Goal: Transaction & Acquisition: Download file/media

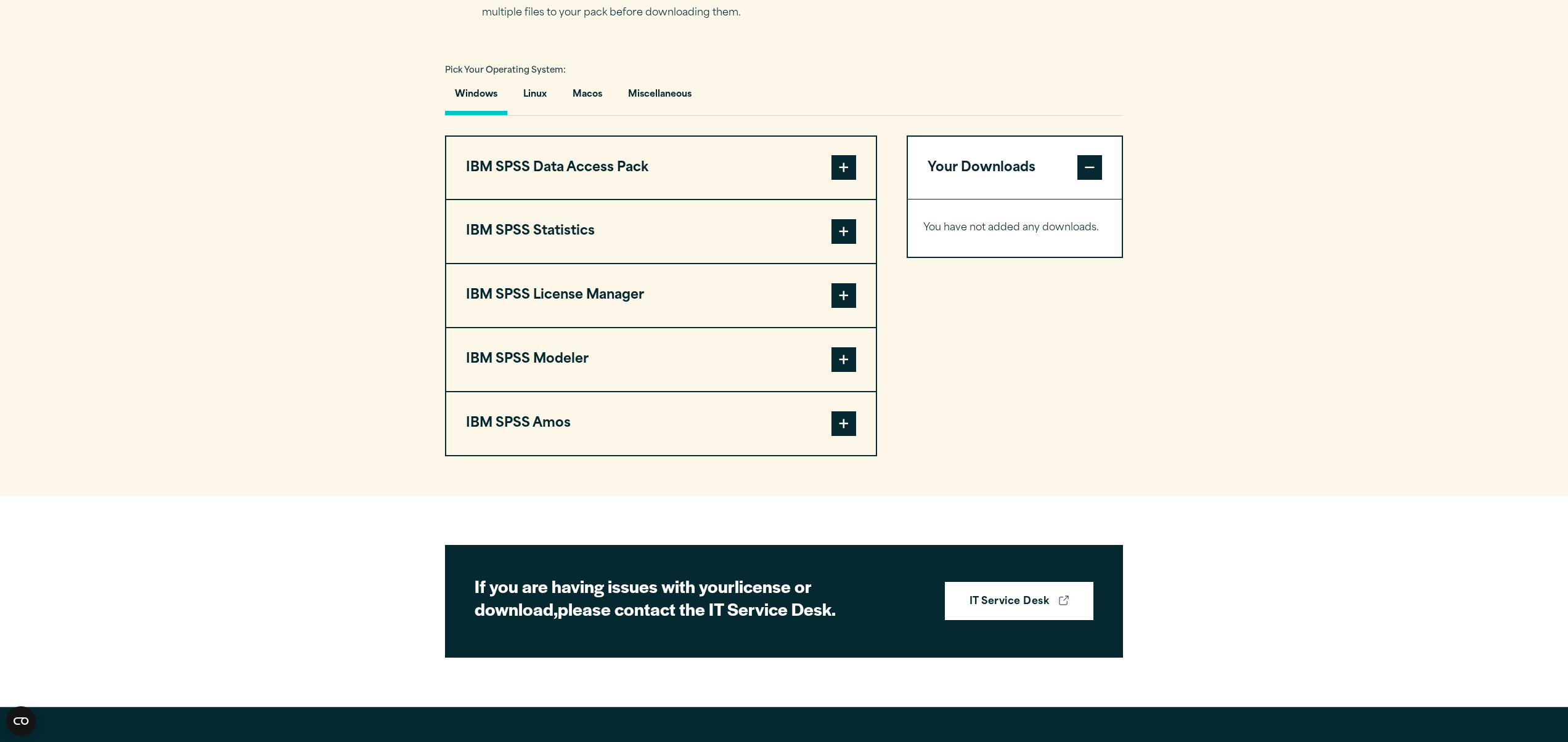
scroll to position [842, 0]
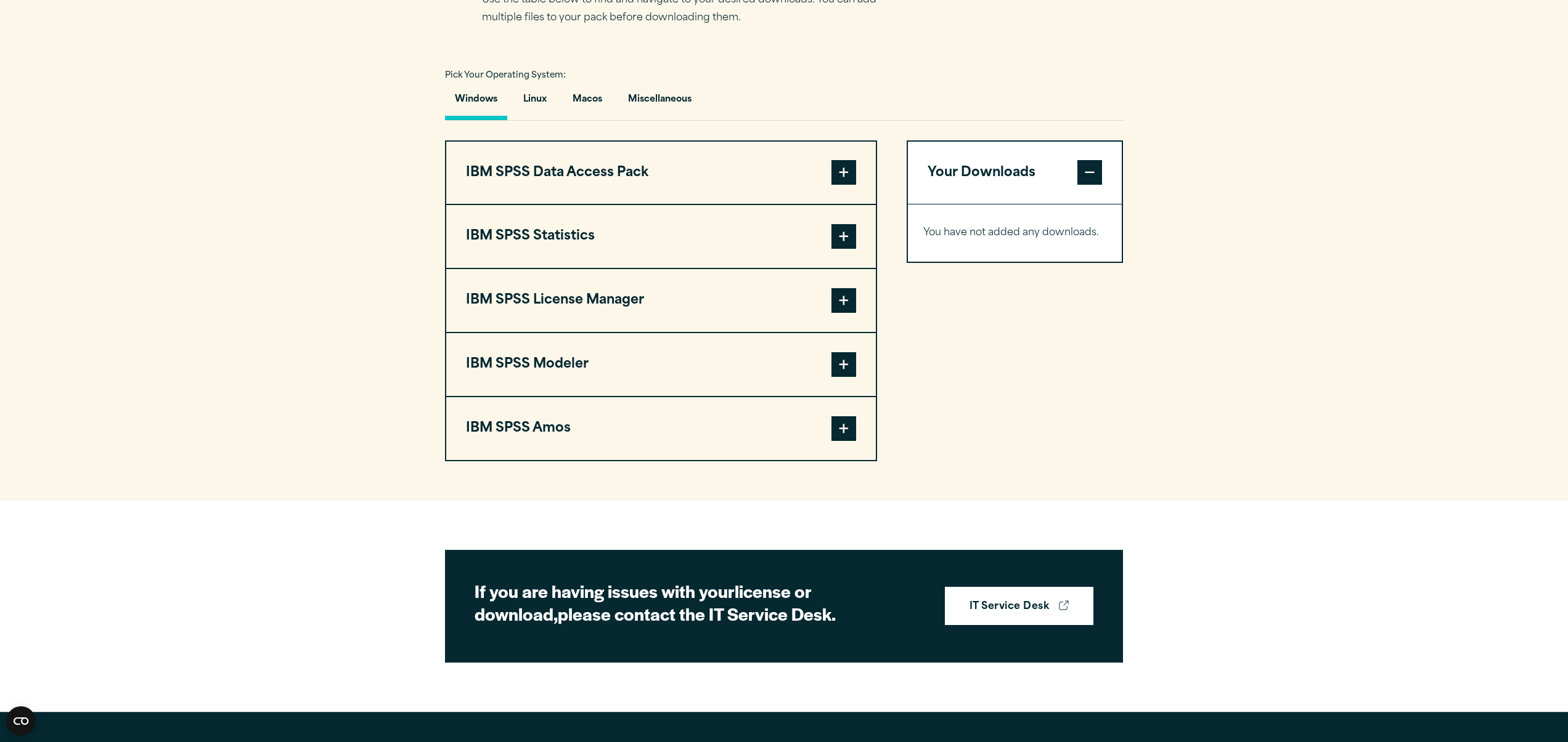
click at [844, 249] on span at bounding box center [844, 236] width 24 height 24
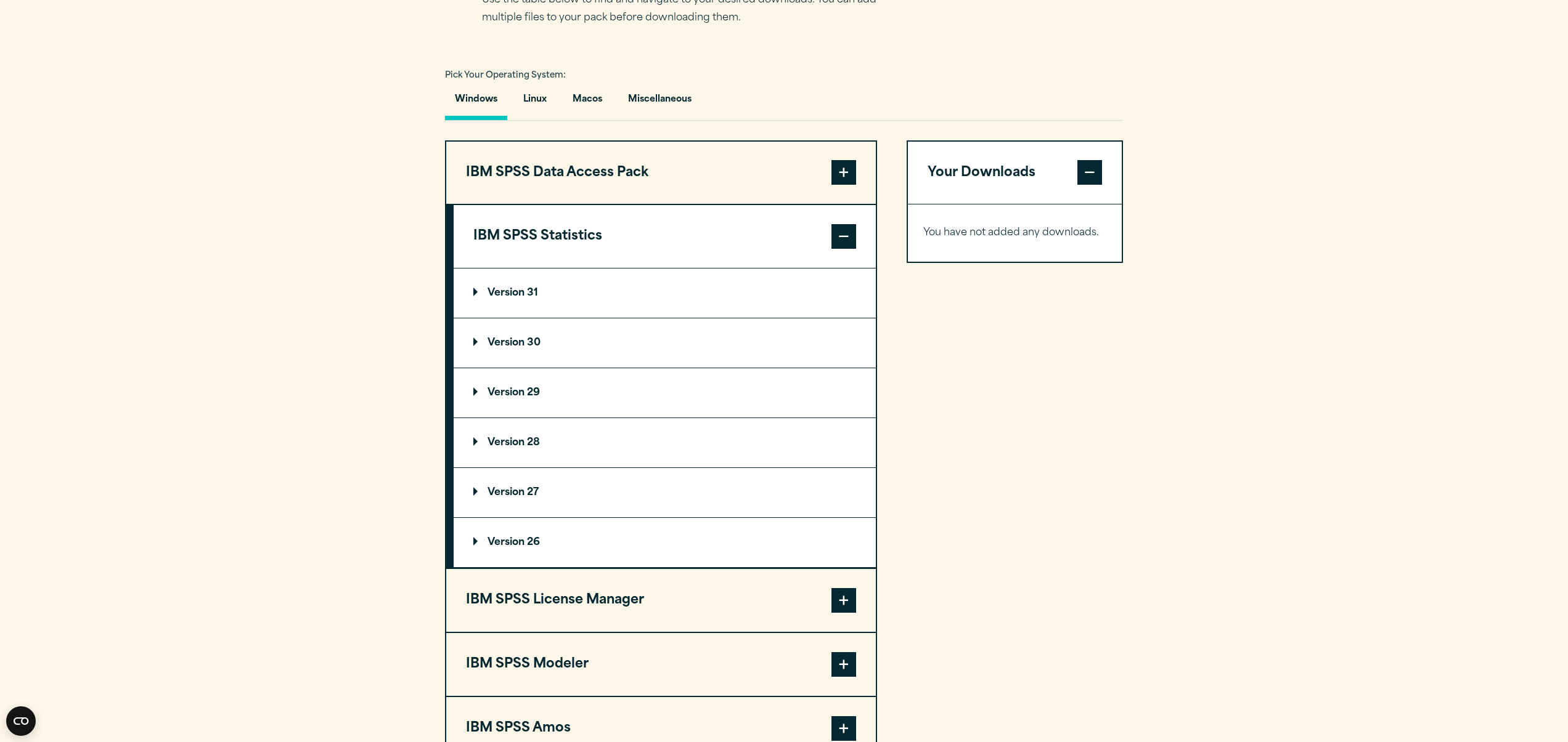
click at [840, 613] on span at bounding box center [844, 601] width 24 height 24
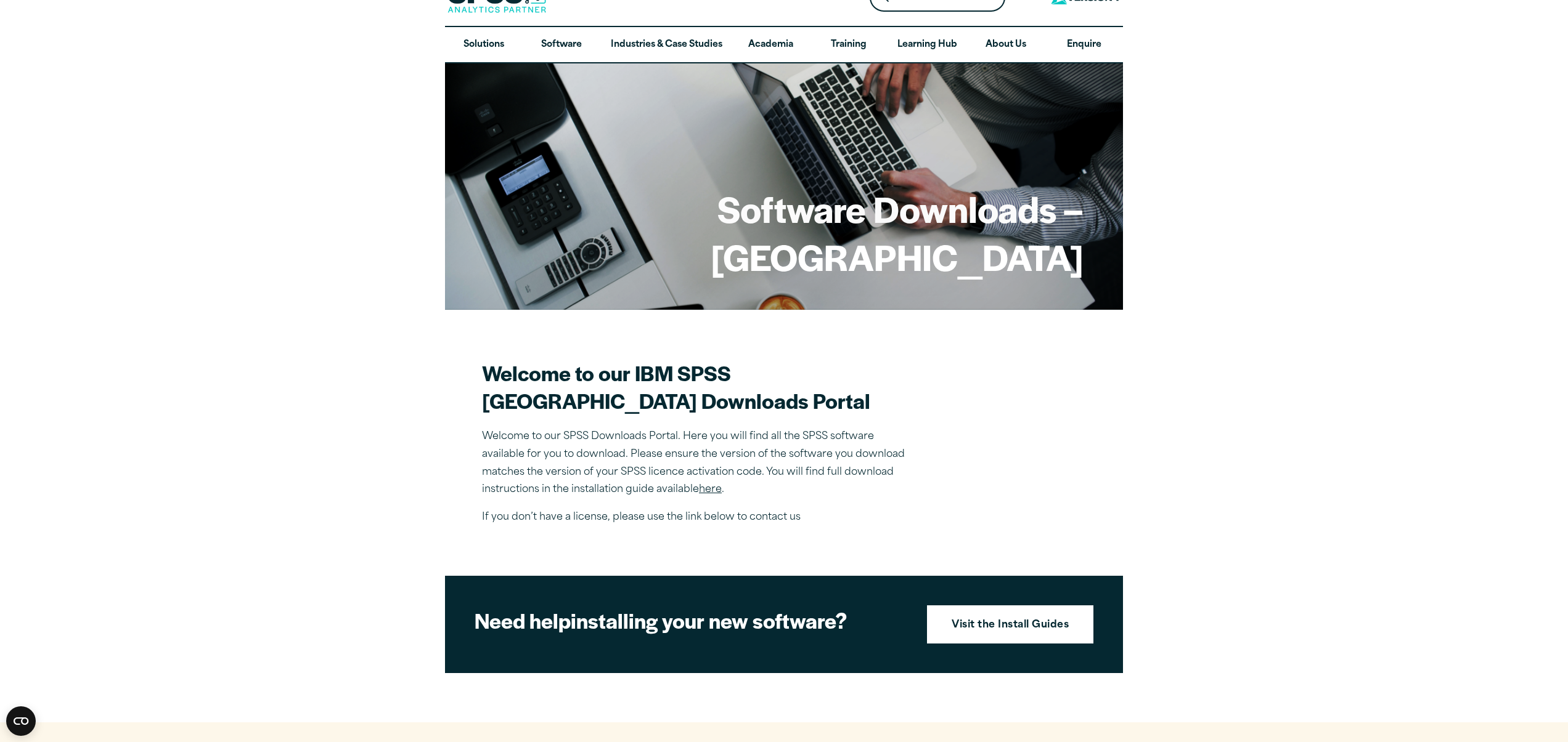
scroll to position [0, 0]
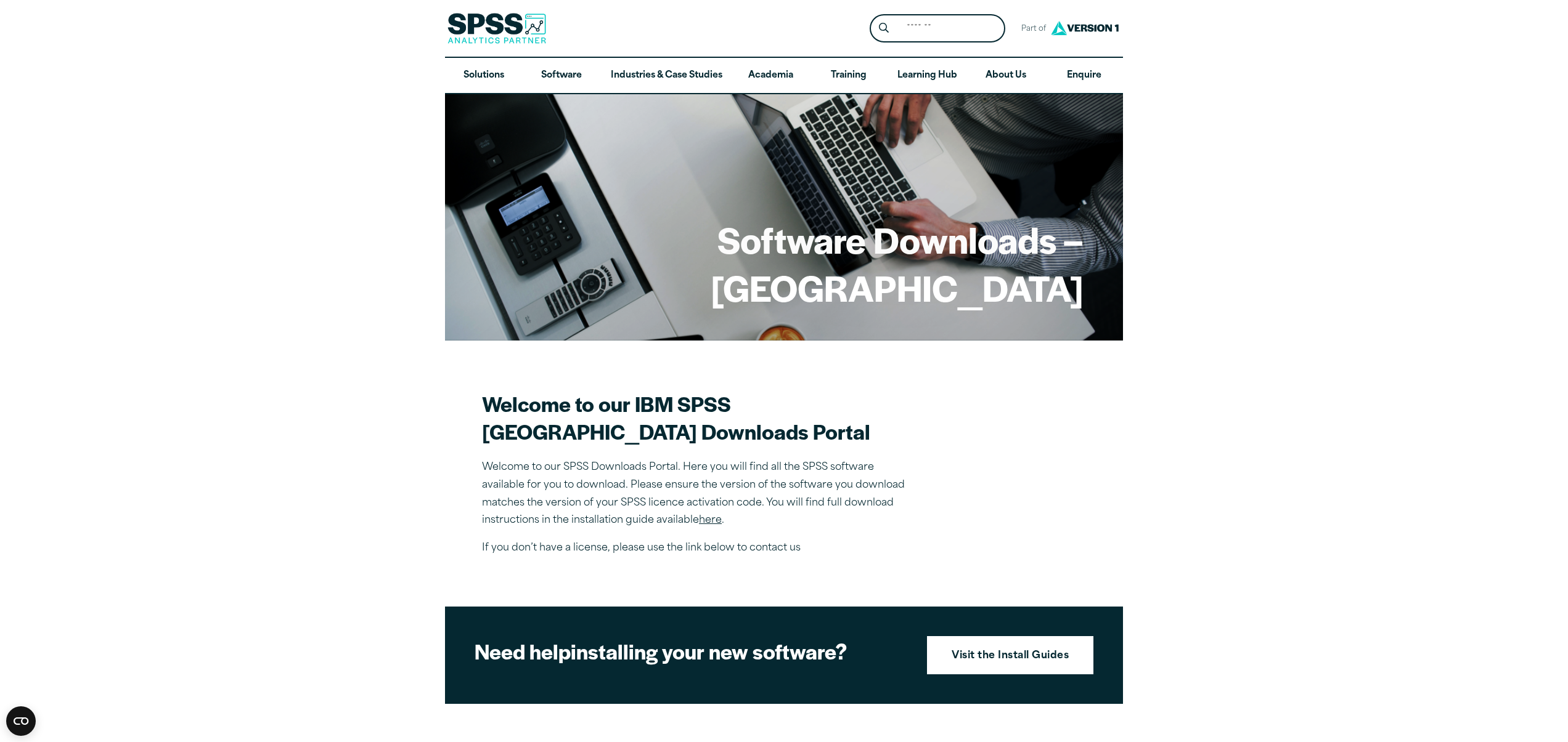
click at [712, 526] on link "here" at bounding box center [710, 521] width 23 height 10
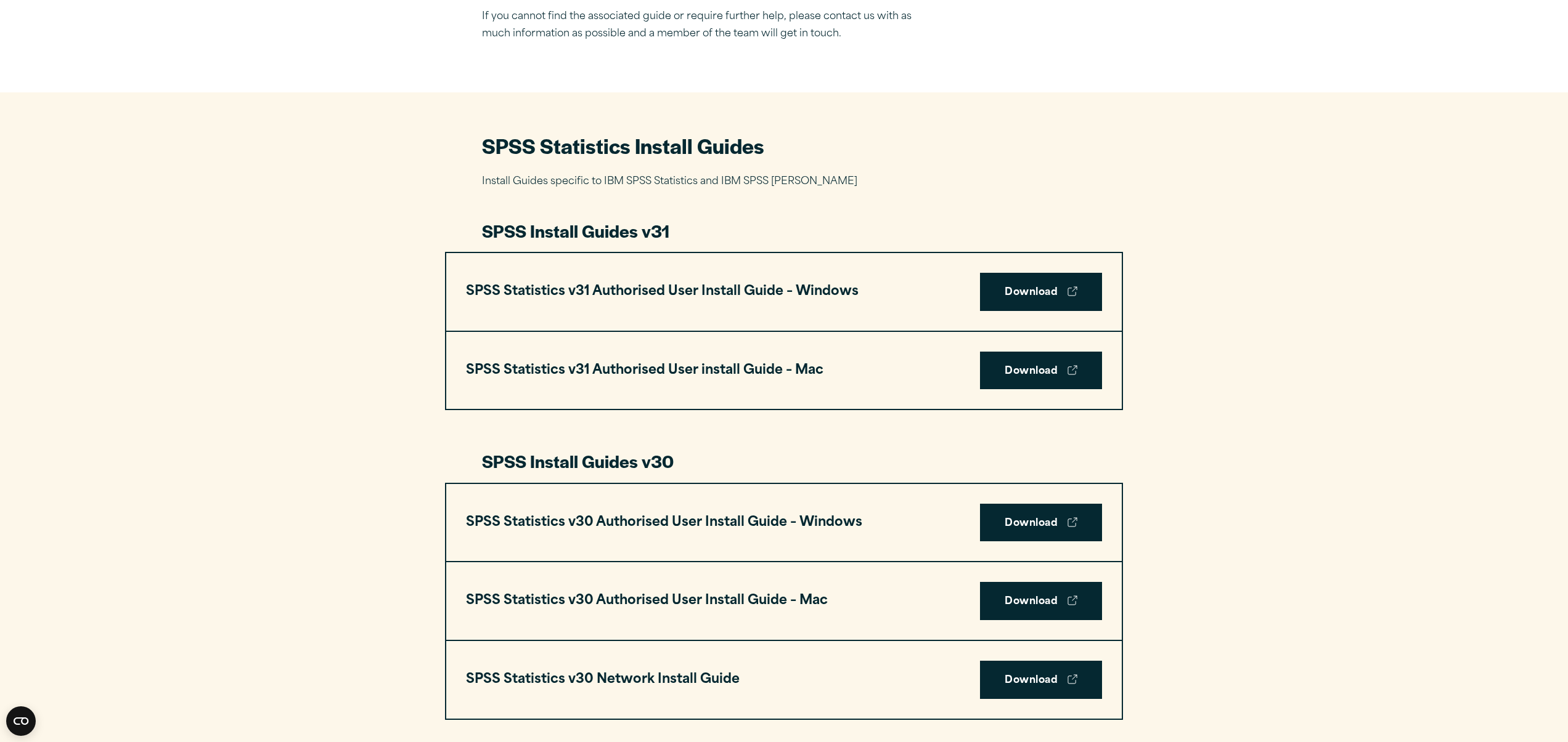
scroll to position [388, 0]
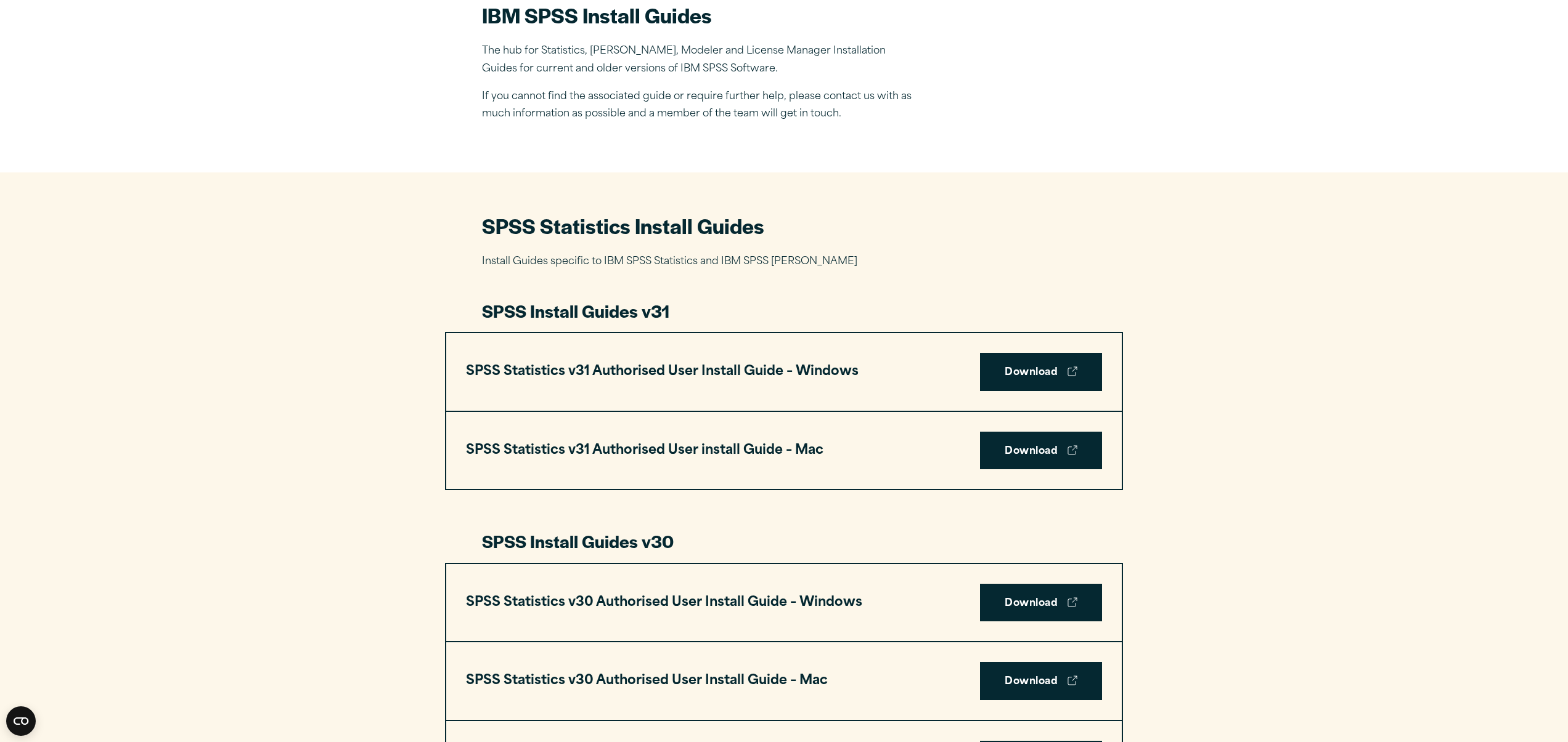
click at [775, 454] on h3 "SPSS Statistics v31 Authorised User install Guide – Mac" at bounding box center [645, 451] width 358 height 24
click at [1051, 445] on link "Download" at bounding box center [1040, 450] width 122 height 38
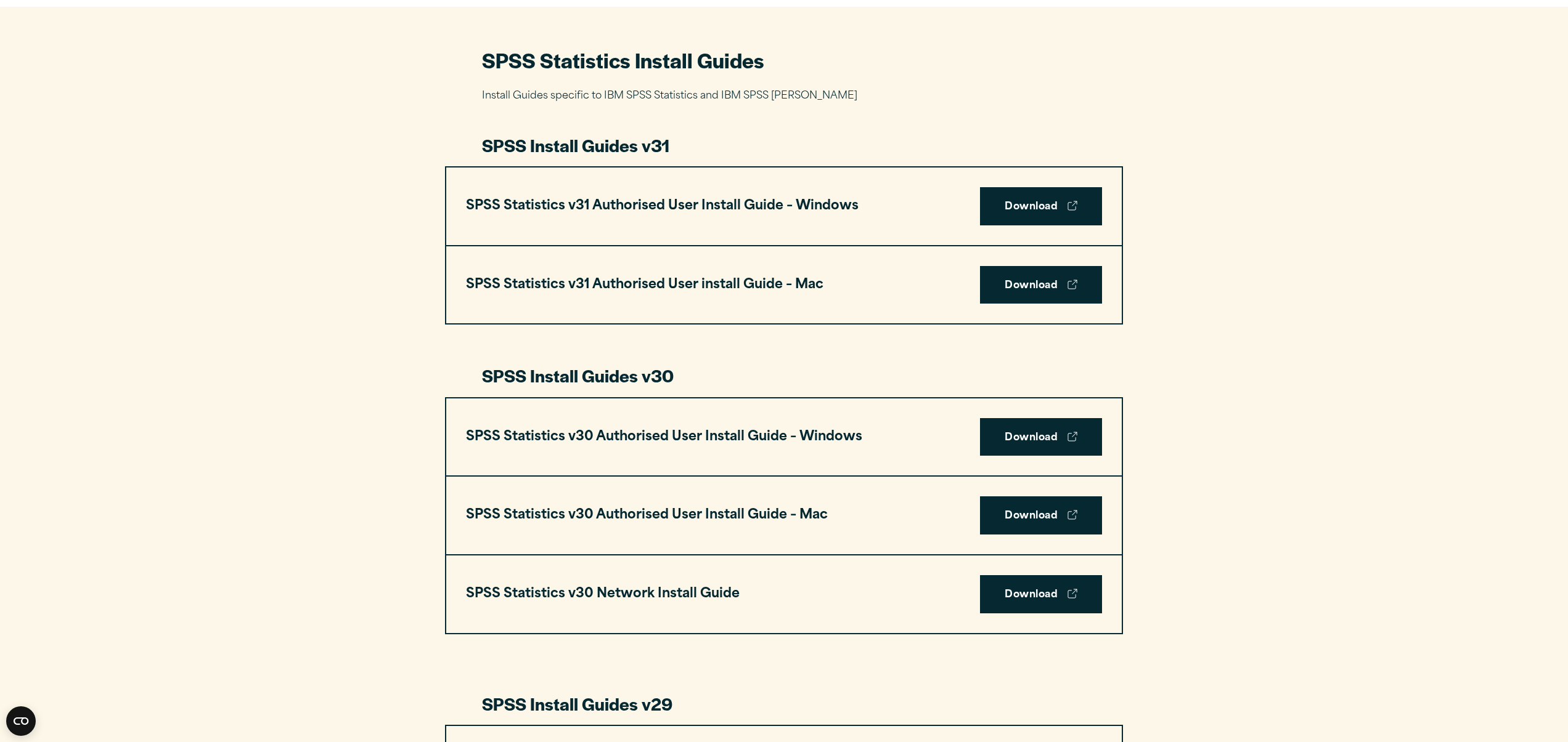
scroll to position [618, 0]
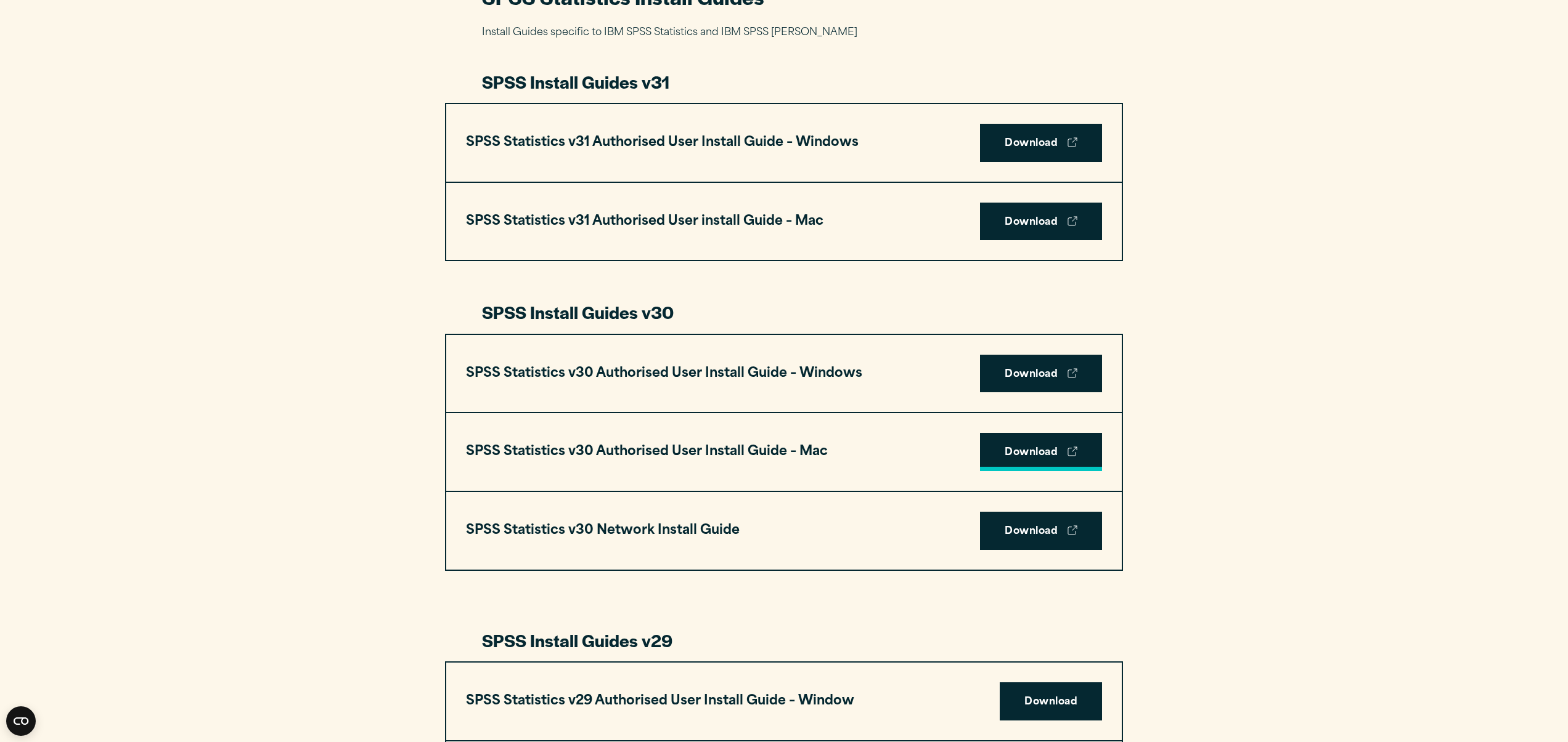
click at [1023, 460] on link "Download" at bounding box center [1040, 452] width 122 height 38
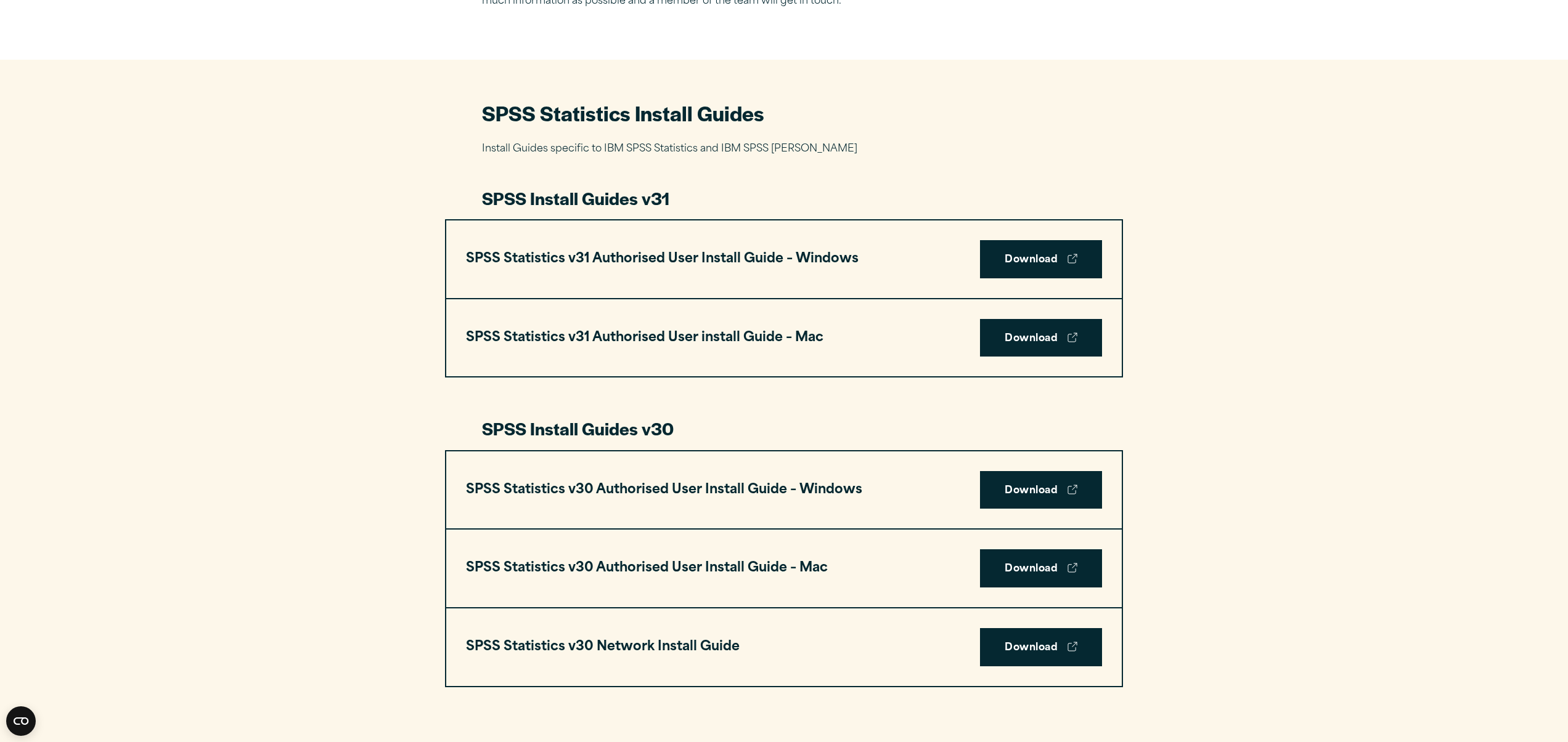
scroll to position [503, 0]
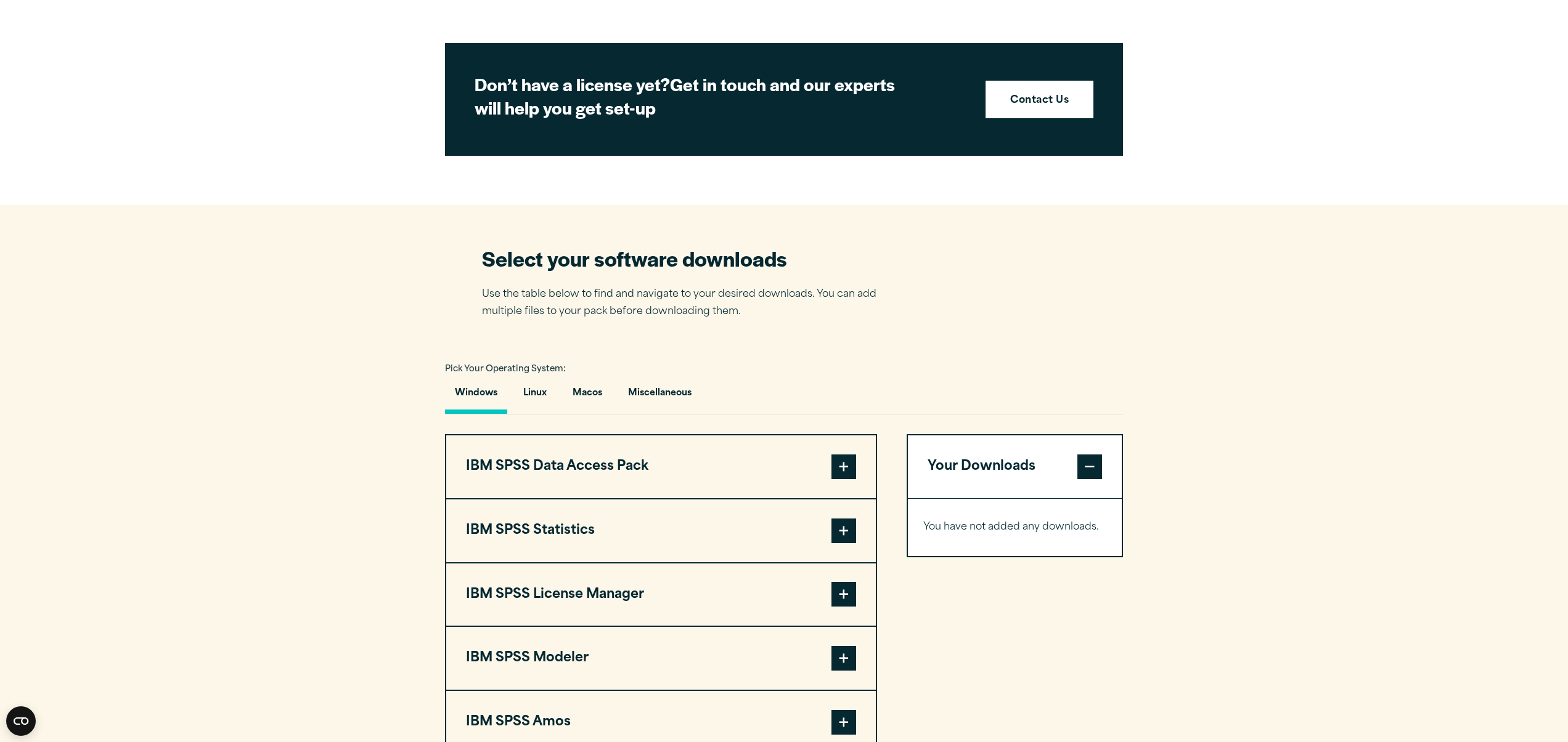
scroll to position [575, 0]
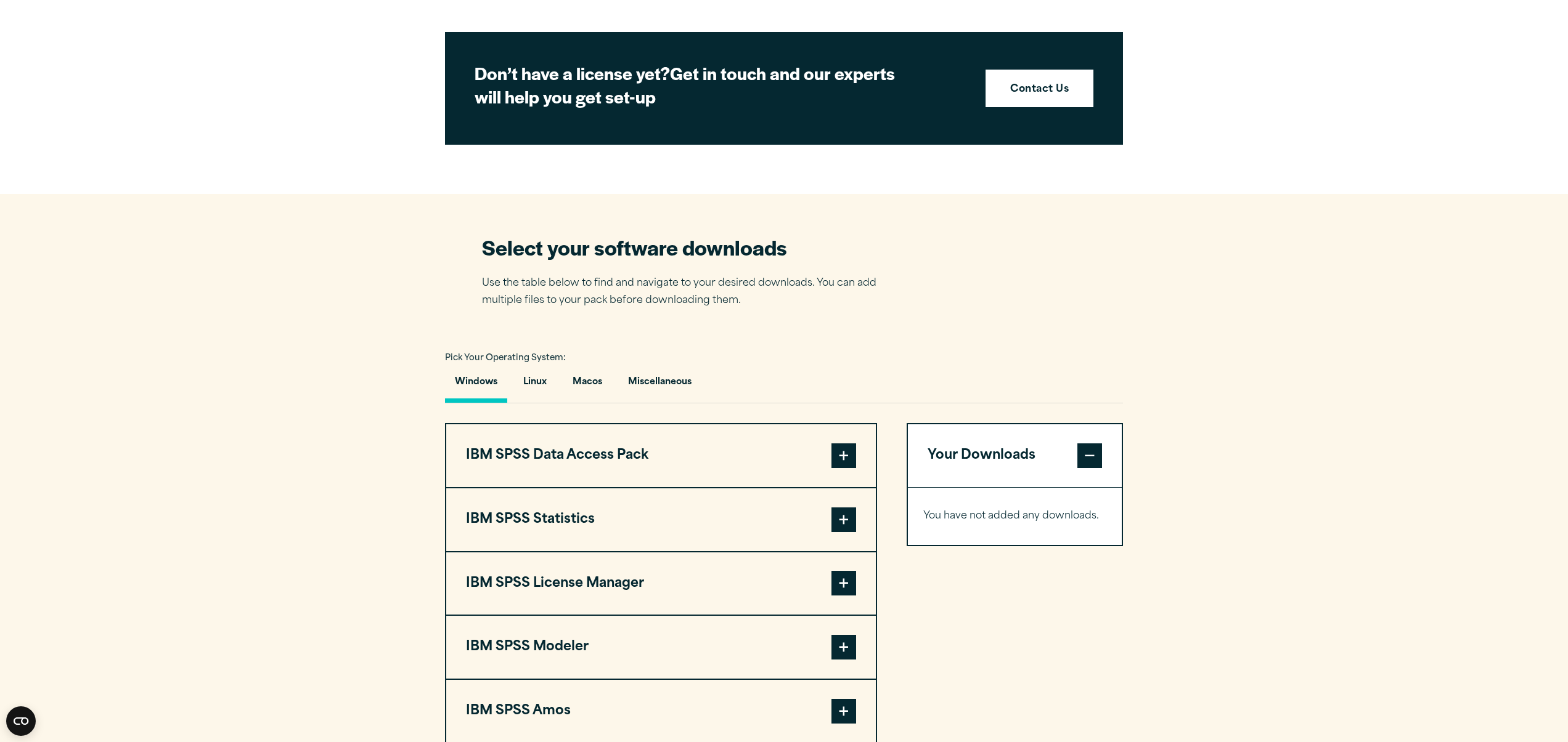
click at [840, 530] on span at bounding box center [844, 520] width 24 height 24
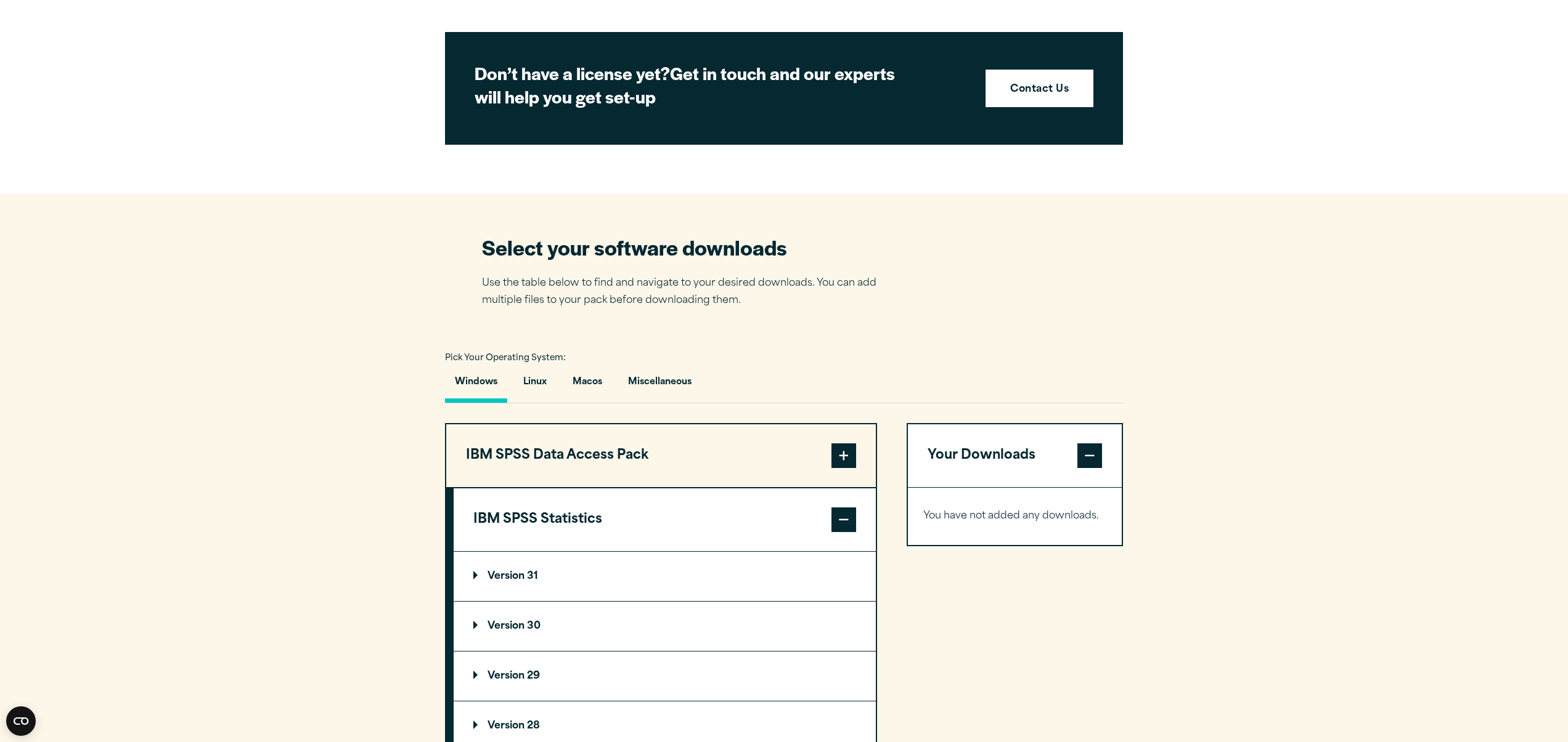
scroll to position [644, 0]
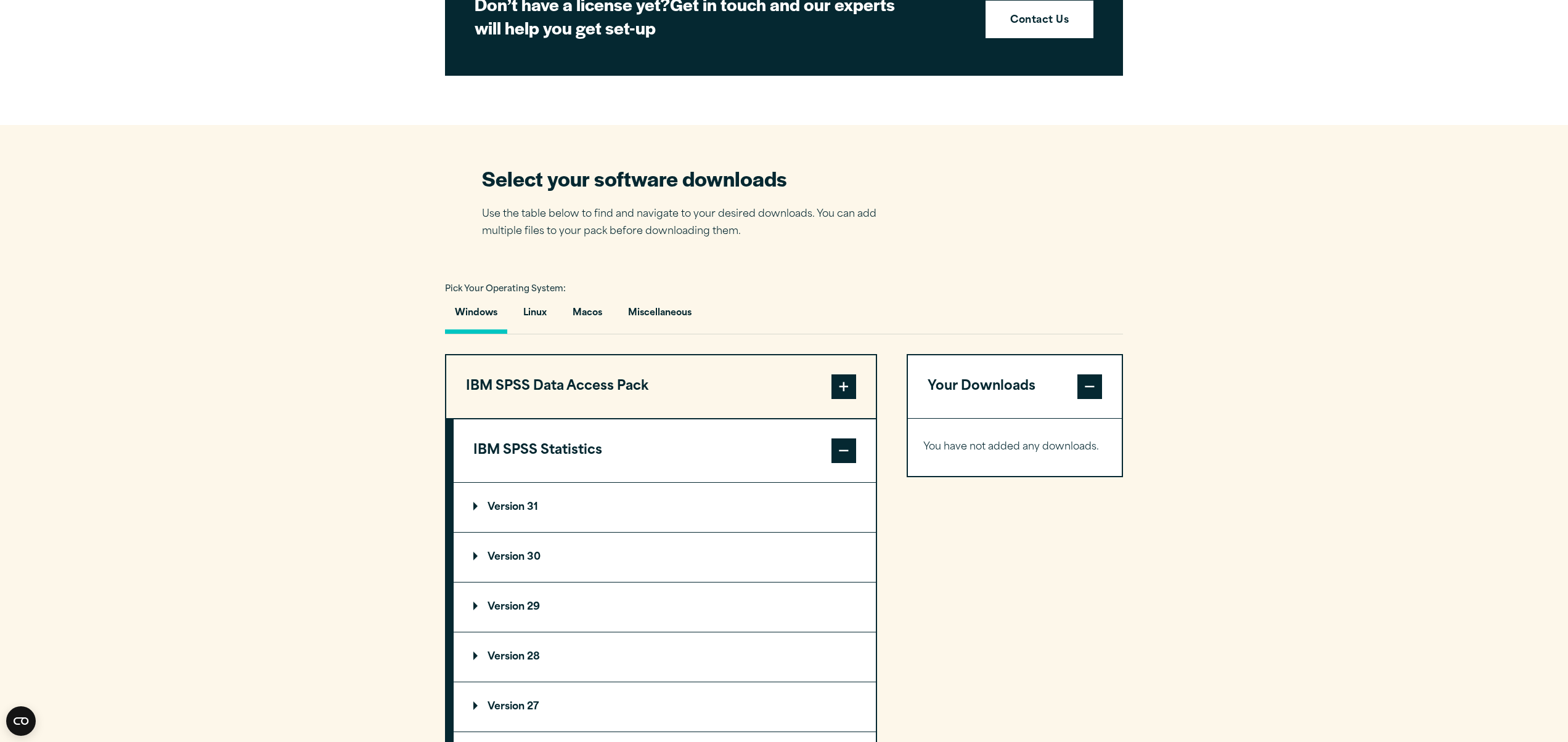
click at [526, 562] on p "Version 30" at bounding box center [506, 558] width 67 height 10
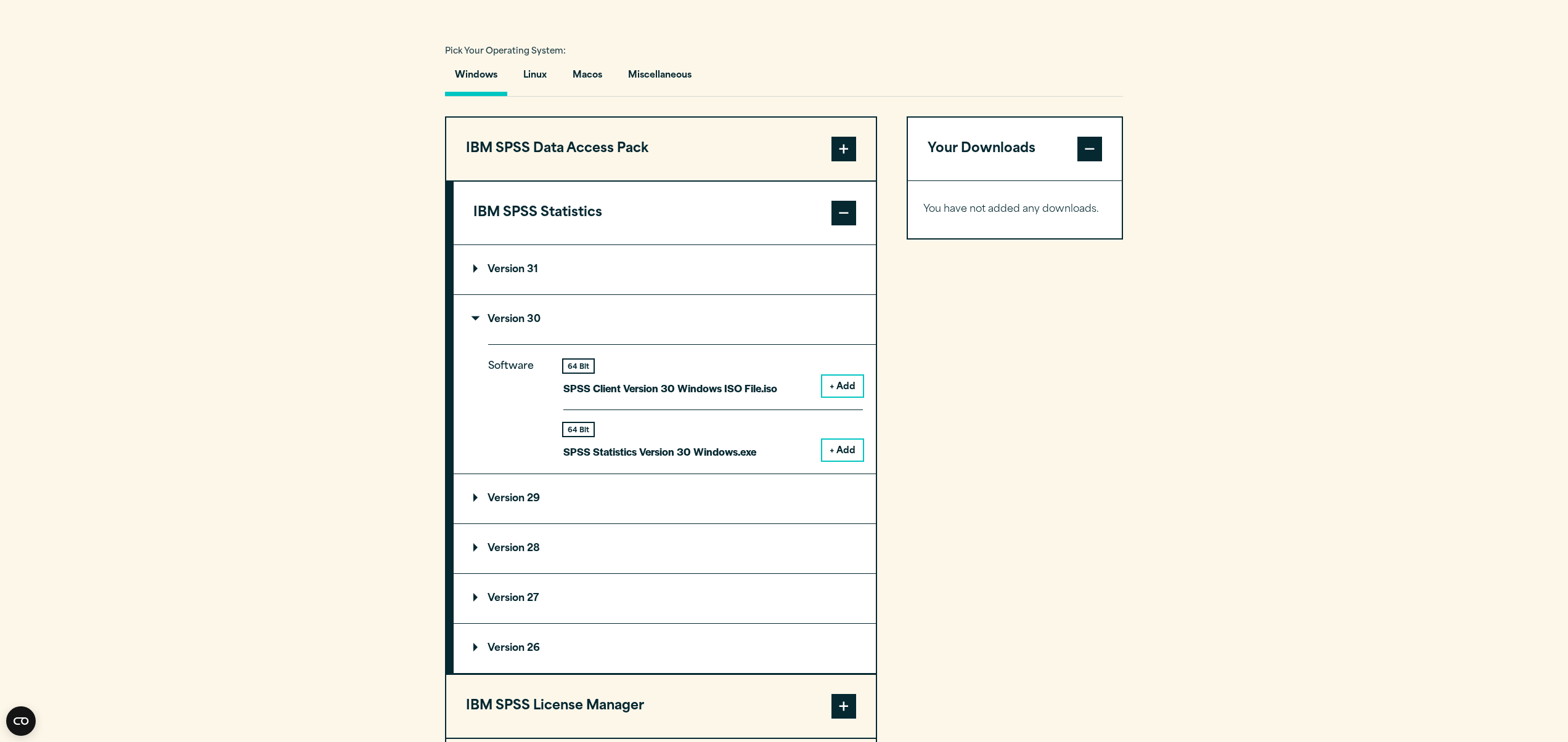
scroll to position [931, 0]
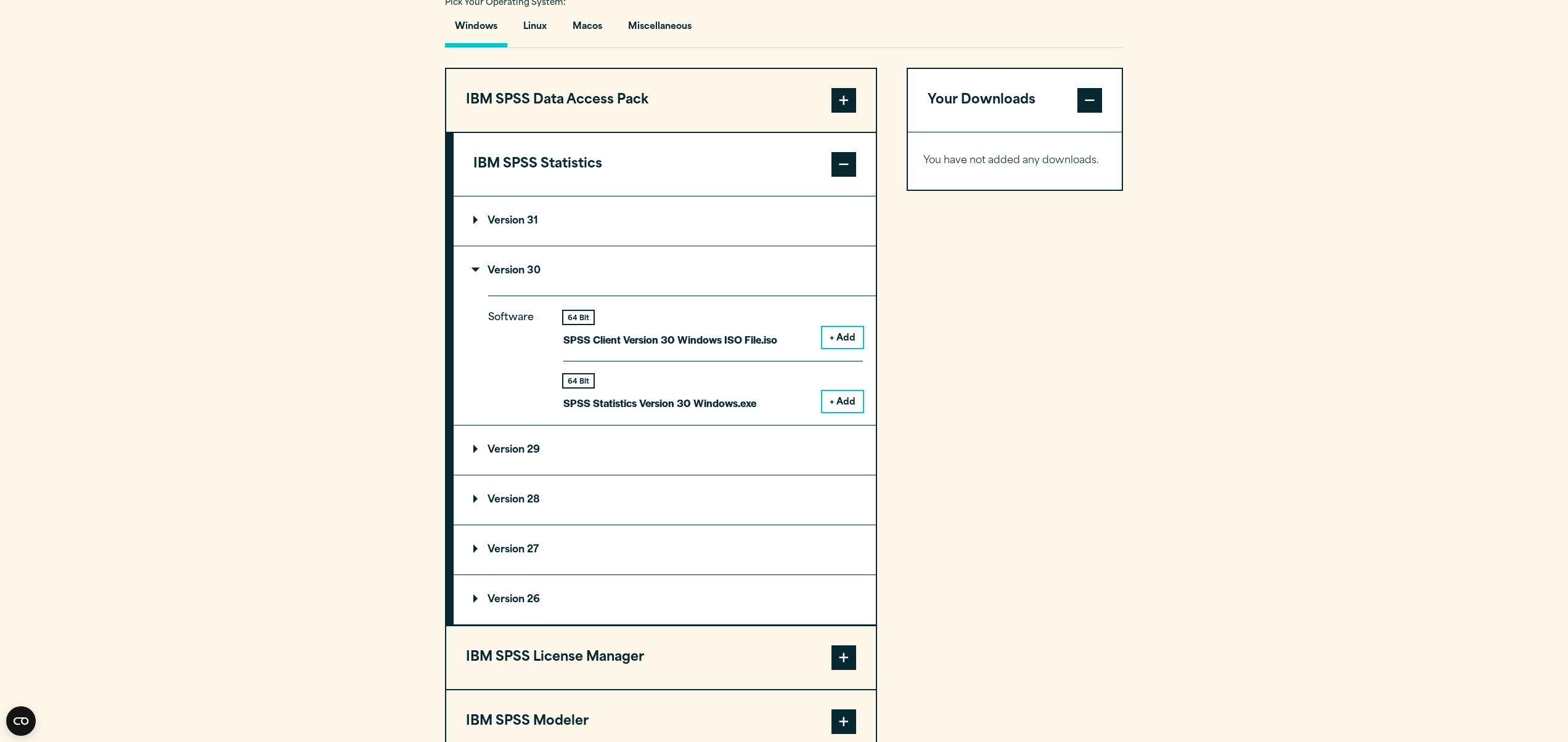
click at [479, 226] on p "Version 31" at bounding box center [506, 221] width 65 height 10
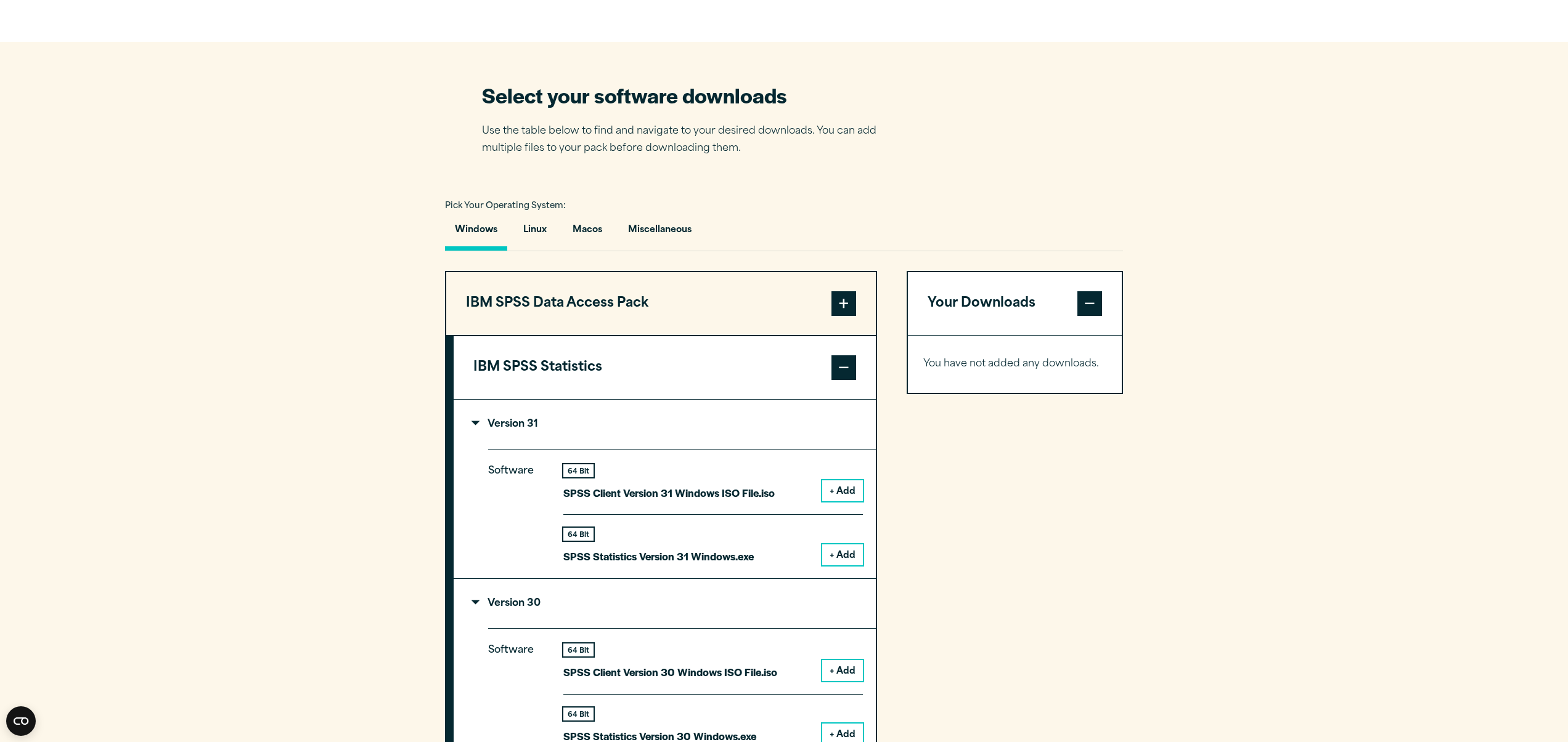
scroll to position [807, 0]
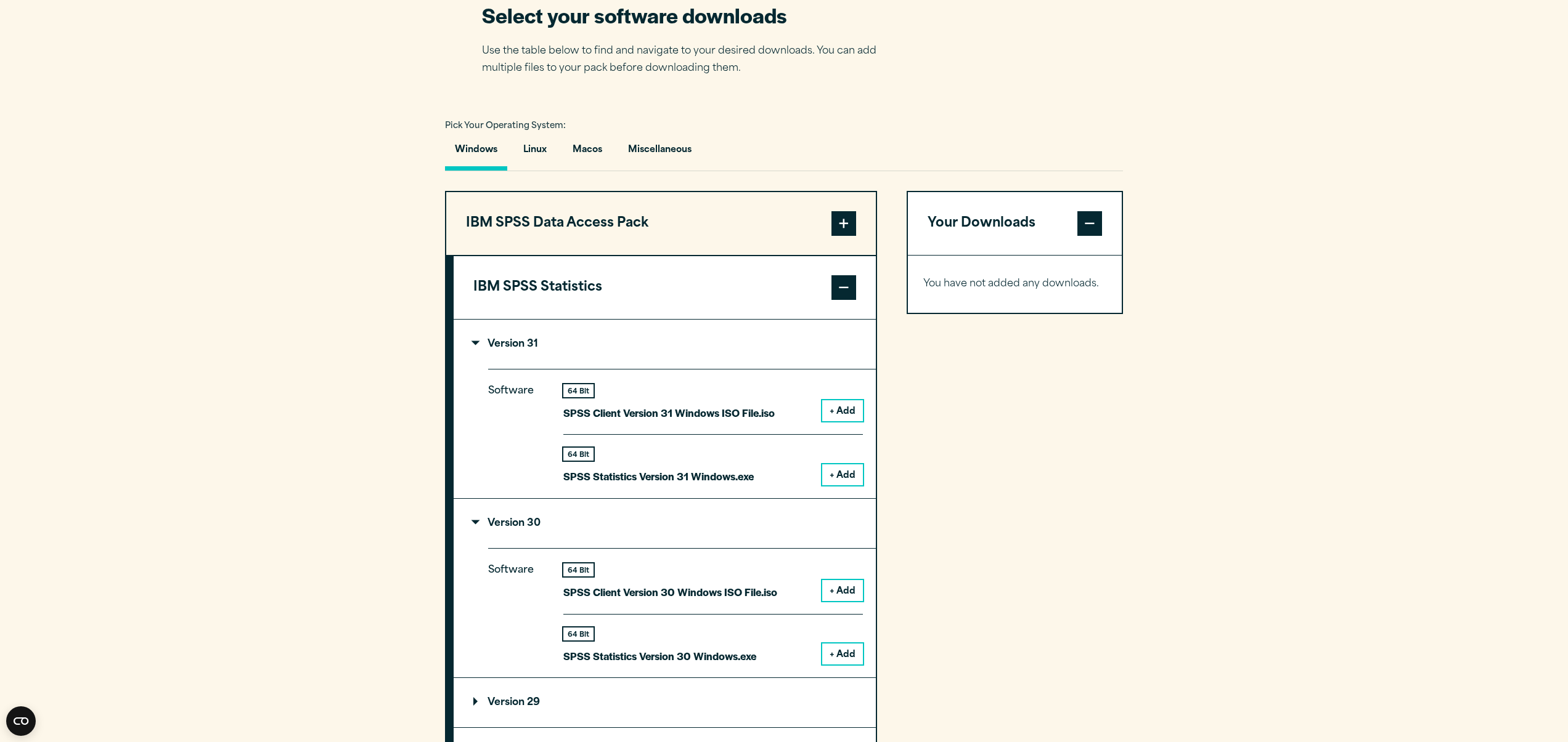
click at [716, 599] on p "SPSS Client Version 30 Windows ISO File.iso" at bounding box center [670, 592] width 214 height 18
click at [593, 157] on button "Macos" at bounding box center [587, 153] width 50 height 35
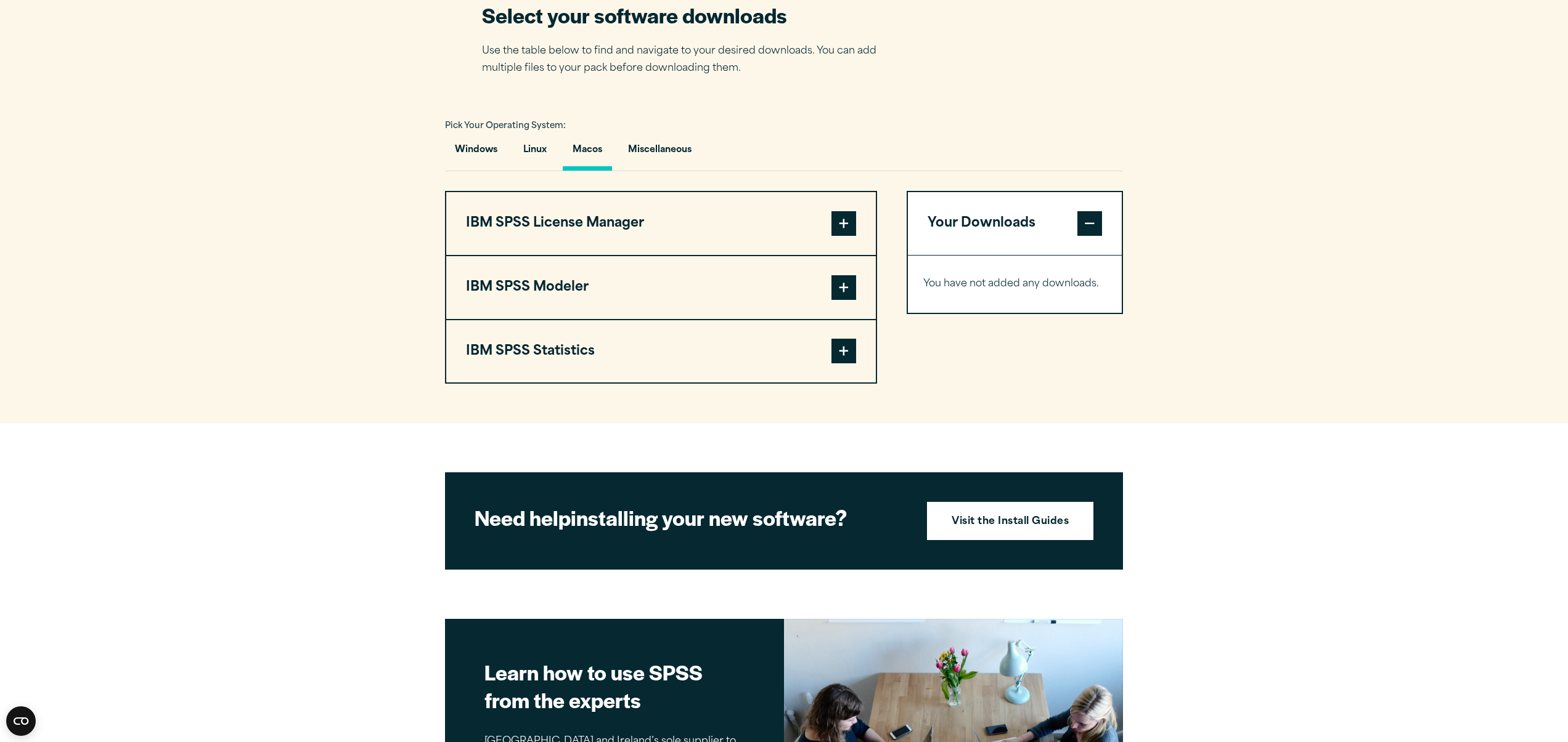
click at [592, 237] on button "IBM SPSS License Manager" at bounding box center [661, 223] width 429 height 63
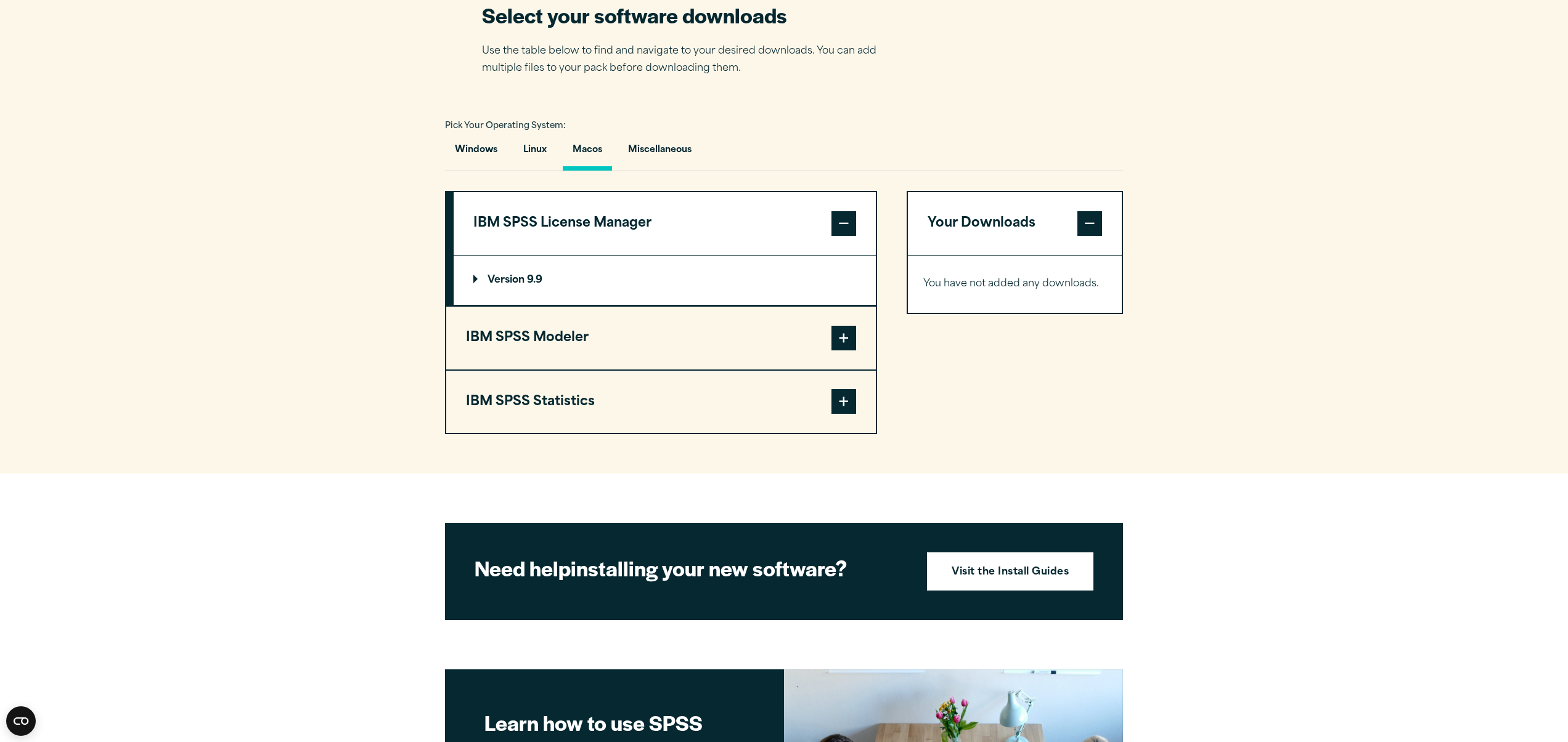
click at [550, 335] on button "IBM SPSS Modeler" at bounding box center [661, 338] width 429 height 63
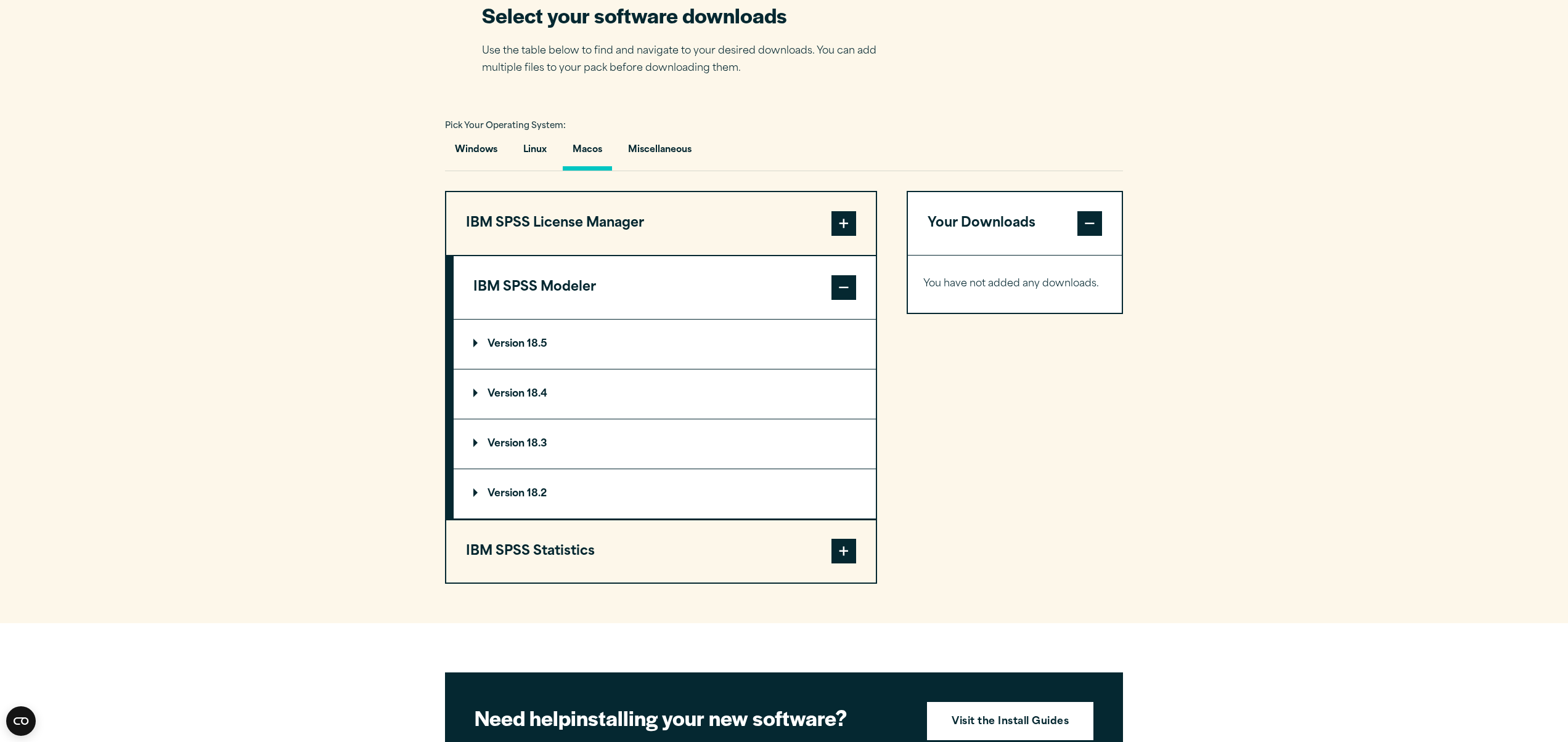
click at [515, 543] on button "IBM SPSS Statistics" at bounding box center [661, 552] width 429 height 63
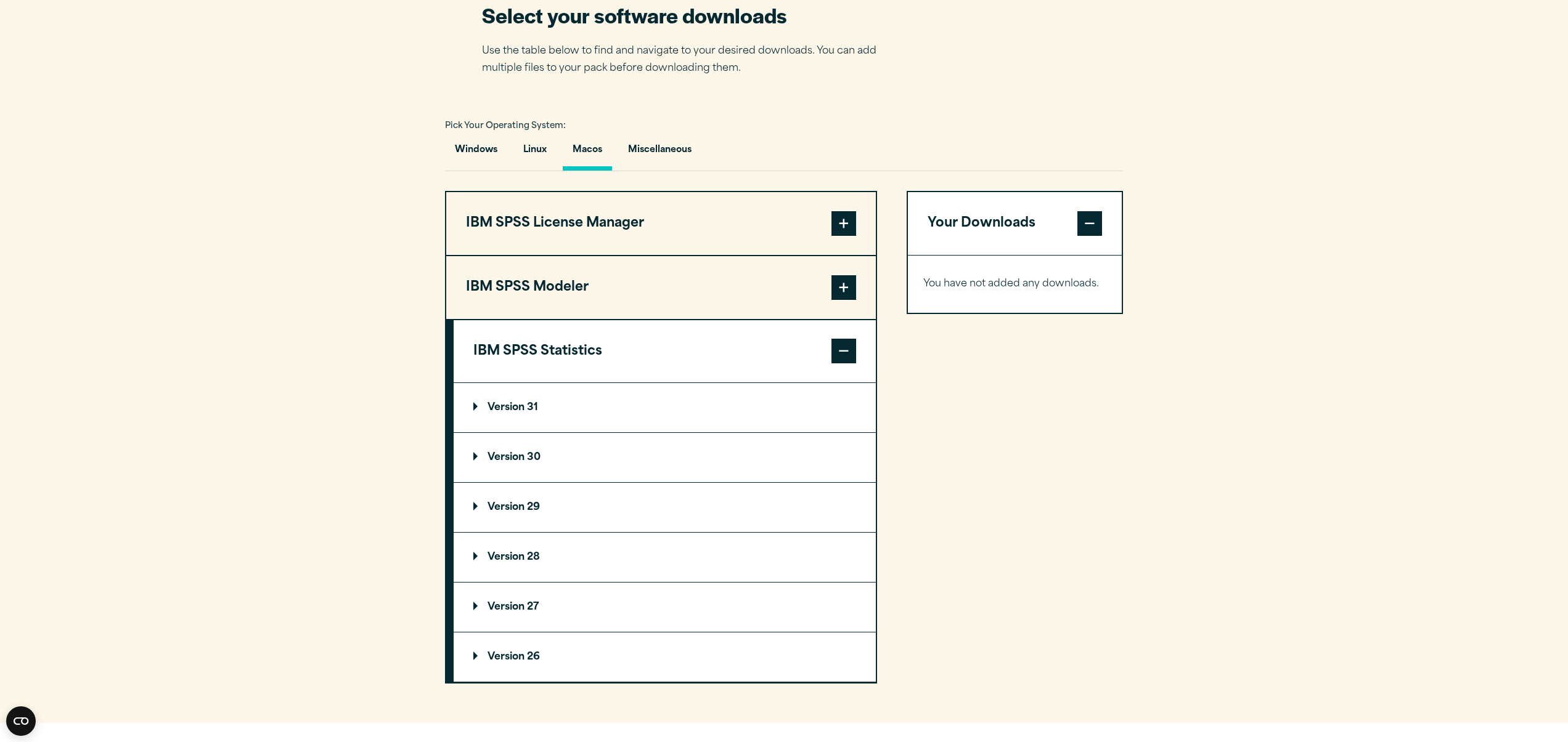
click at [520, 460] on p "Version 30" at bounding box center [506, 458] width 67 height 10
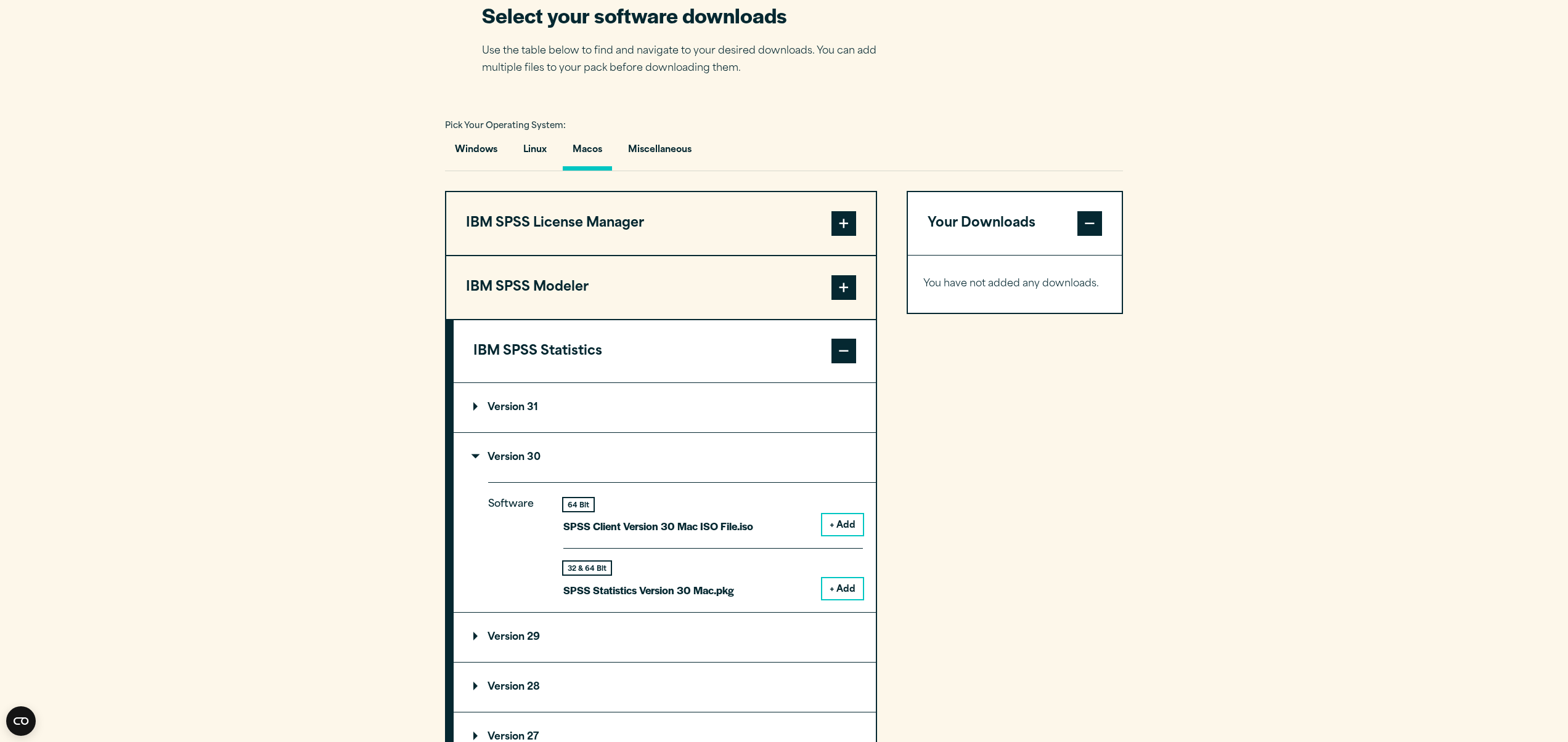
click at [846, 595] on button "+ Add" at bounding box center [842, 589] width 41 height 21
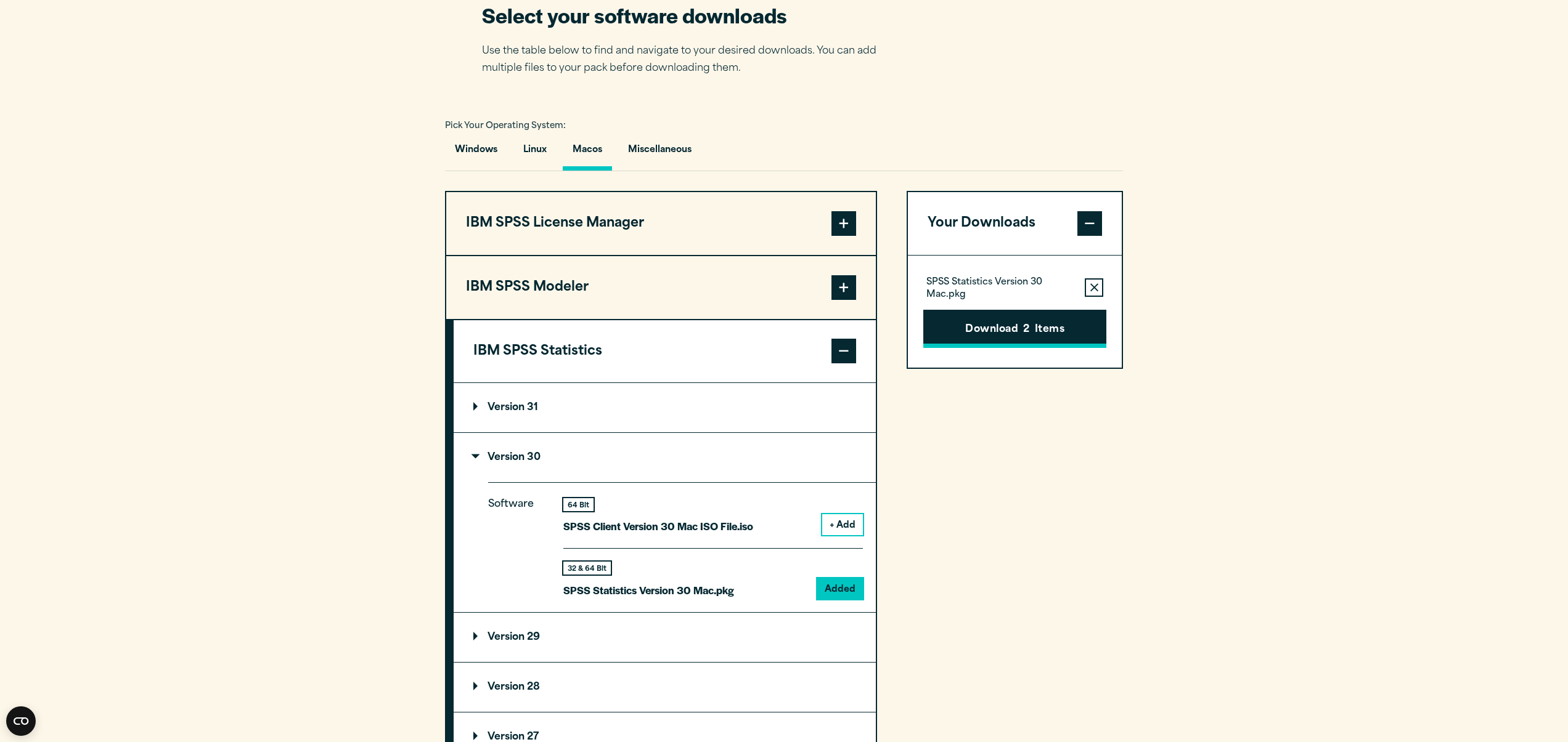
click at [1022, 340] on button "Download 2 Items" at bounding box center [1014, 328] width 183 height 38
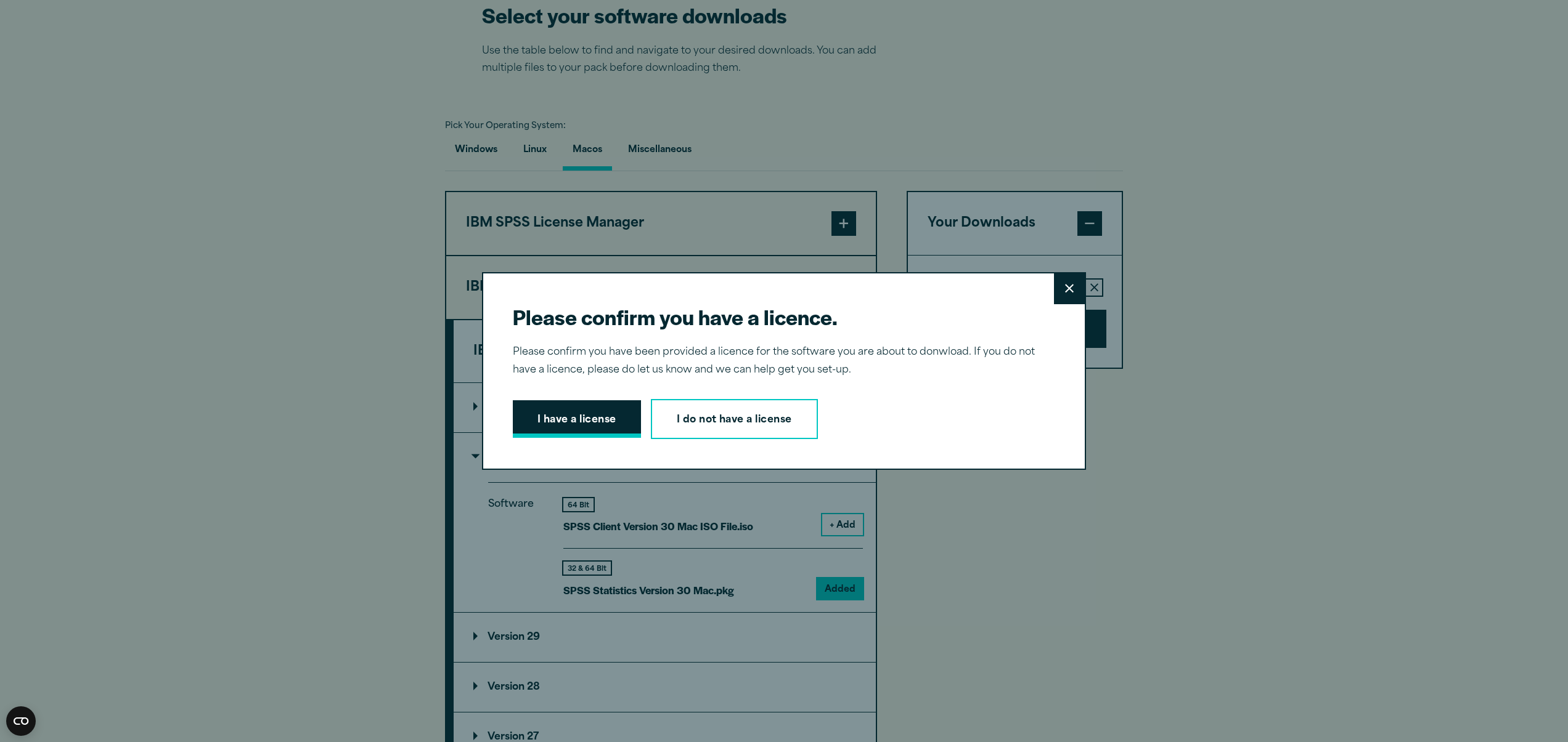
click at [587, 418] on button "I have a license" at bounding box center [577, 419] width 128 height 38
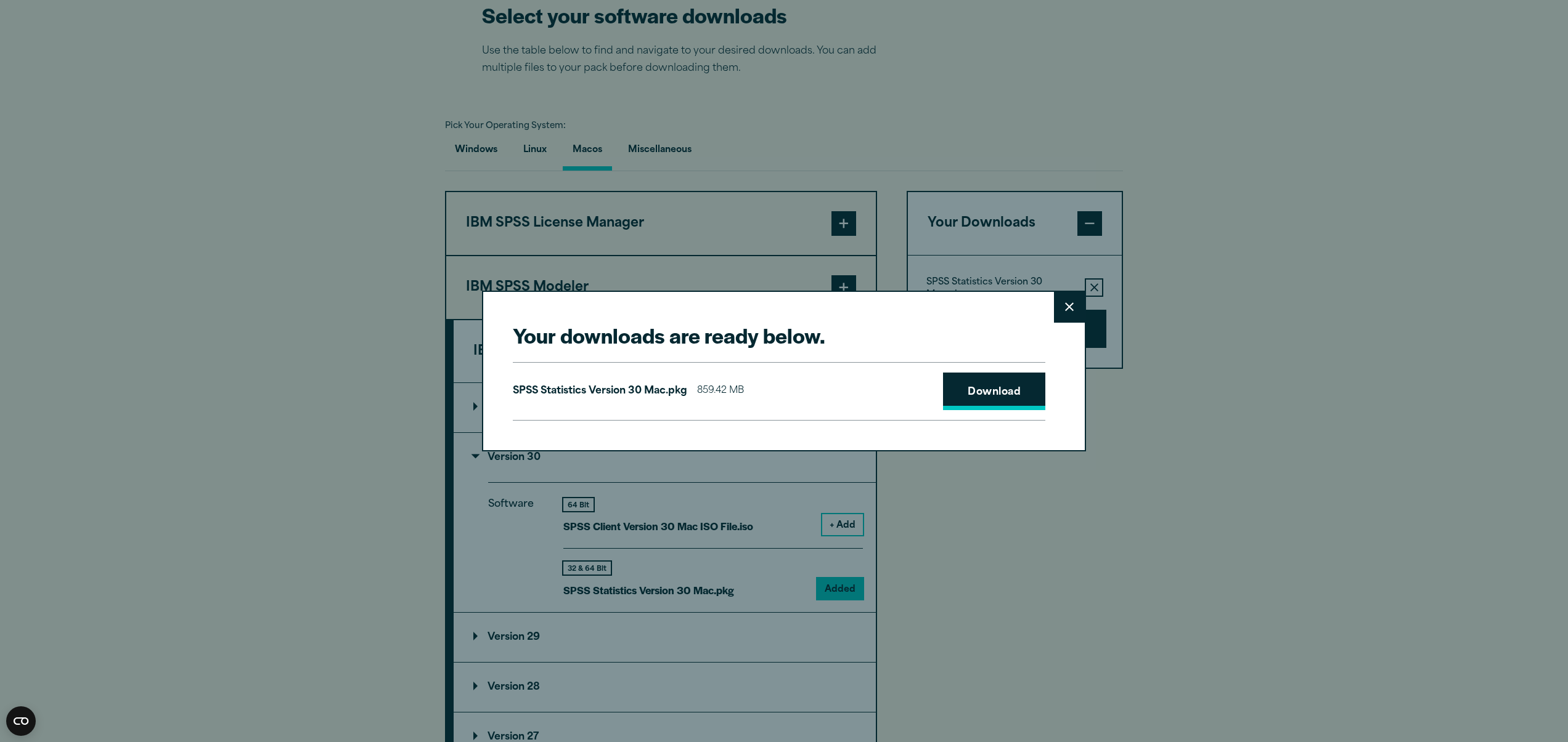
click at [992, 395] on link "Download" at bounding box center [994, 392] width 102 height 38
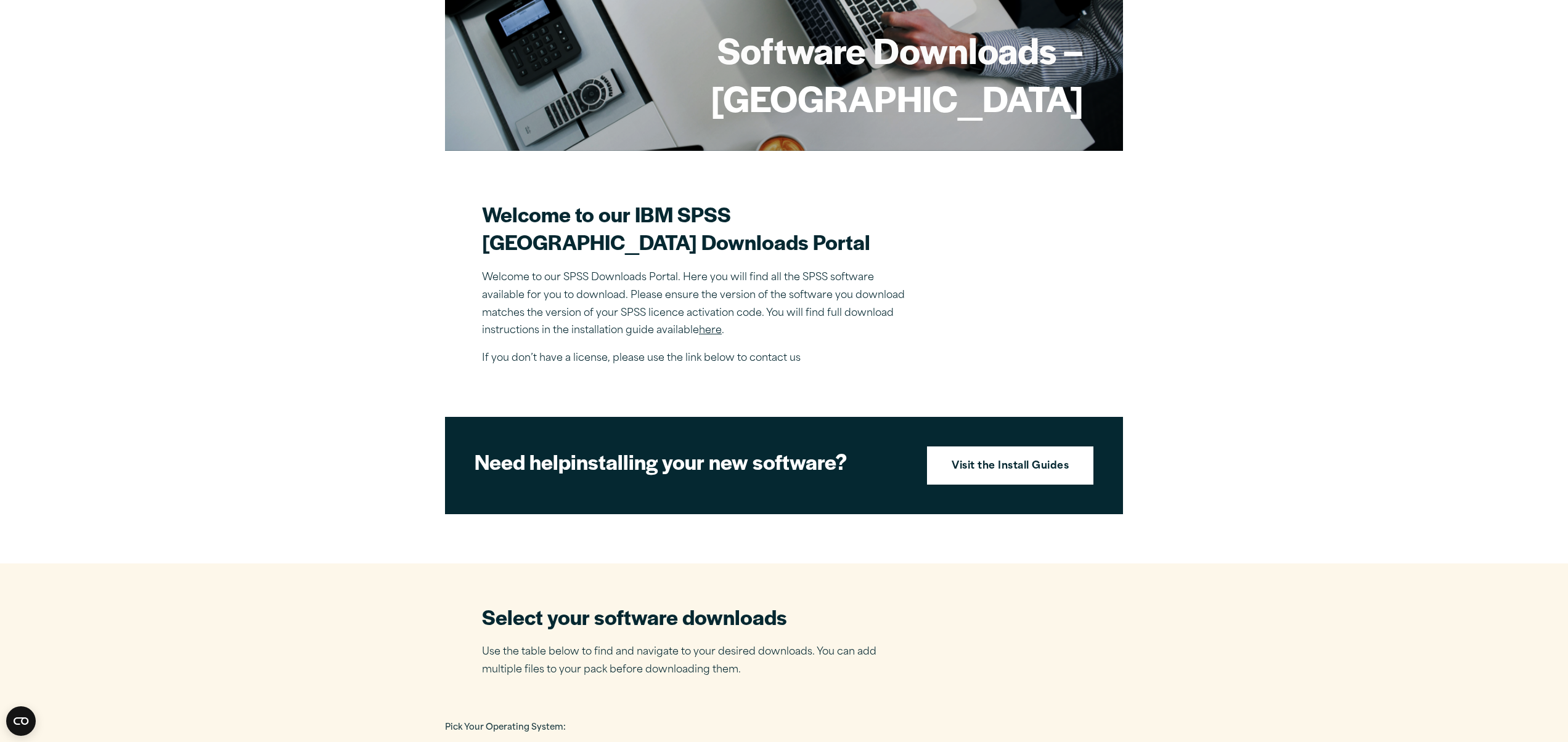
scroll to position [189, 0]
